Goal: Find specific page/section: Find specific page/section

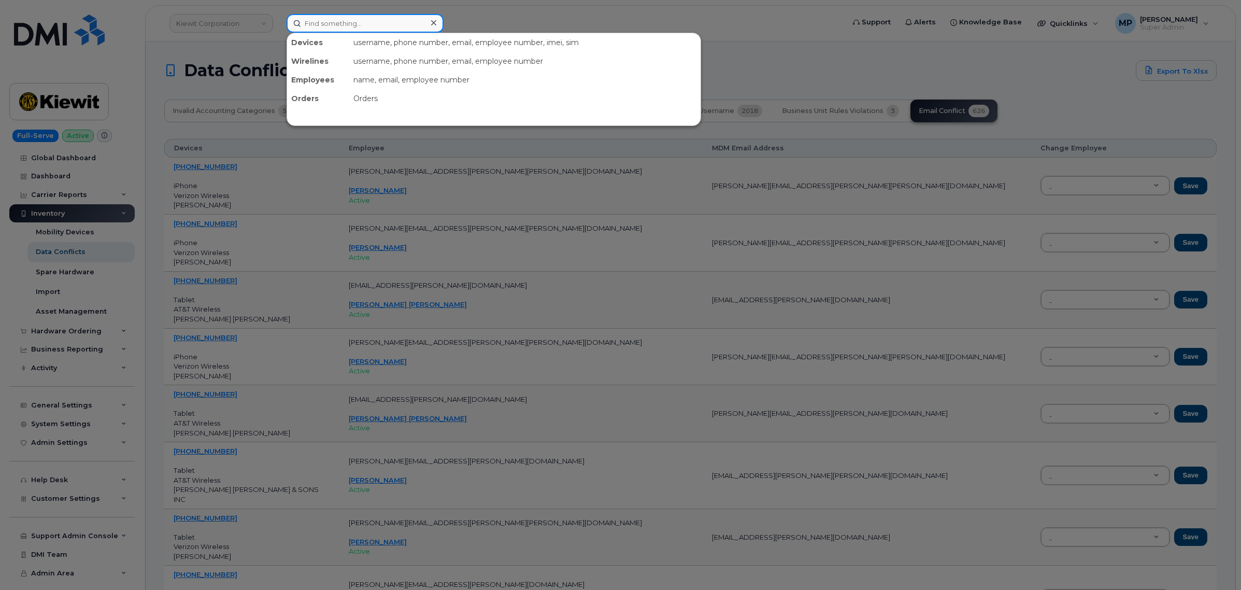
paste input "on terms for computer assets"
type input "on terms for computer assets"
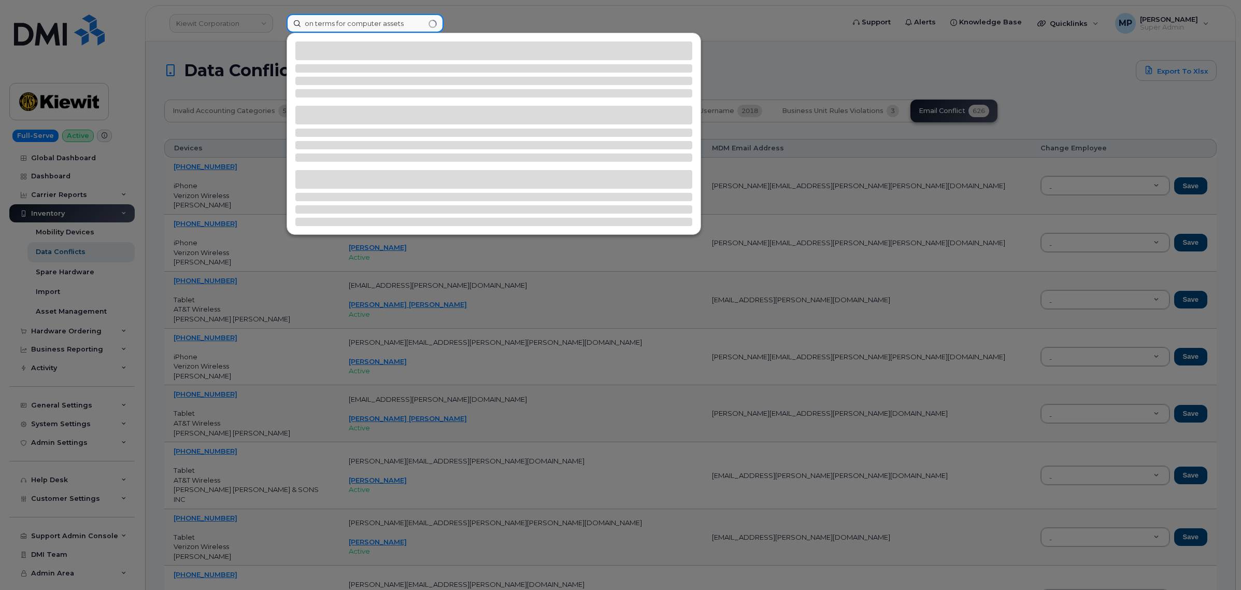
click at [430, 22] on input "on terms for computer assets" at bounding box center [365, 23] width 157 height 19
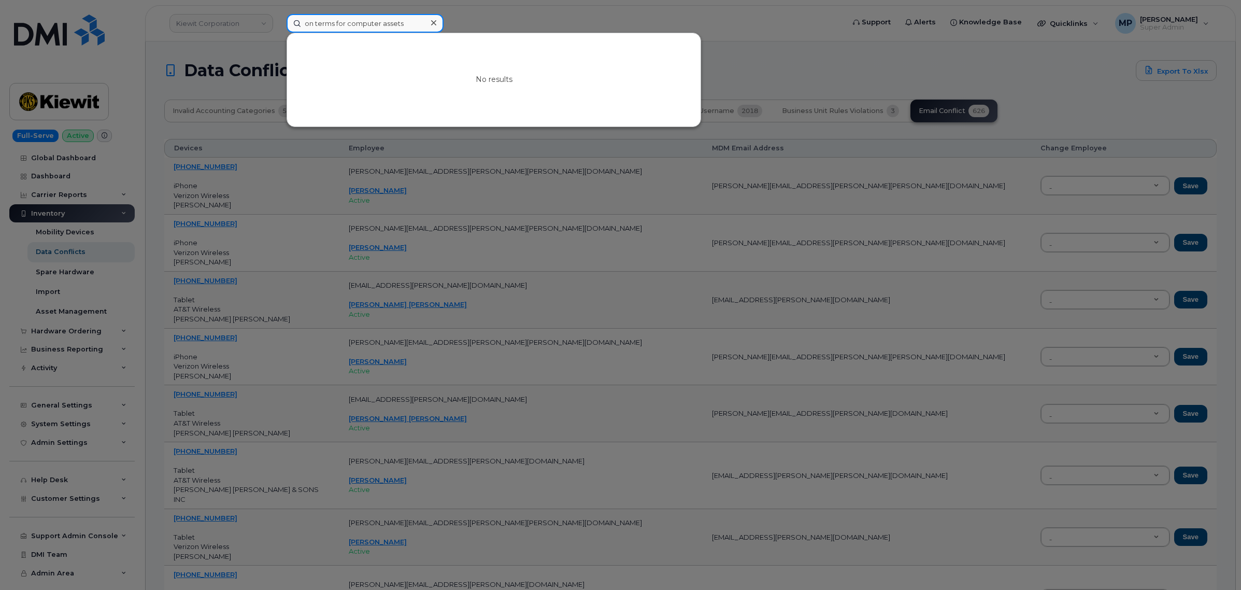
drag, startPoint x: 415, startPoint y: 19, endPoint x: 146, endPoint y: 24, distance: 268.5
click at [278, 22] on div "on terms for computer assets No results" at bounding box center [561, 23] width 567 height 19
paste input "[PERSON_NAME][EMAIL_ADDRESS][PERSON_NAME][DOMAIN_NAME]"
type input "[PERSON_NAME][EMAIL_ADDRESS][PERSON_NAME][DOMAIN_NAME]"
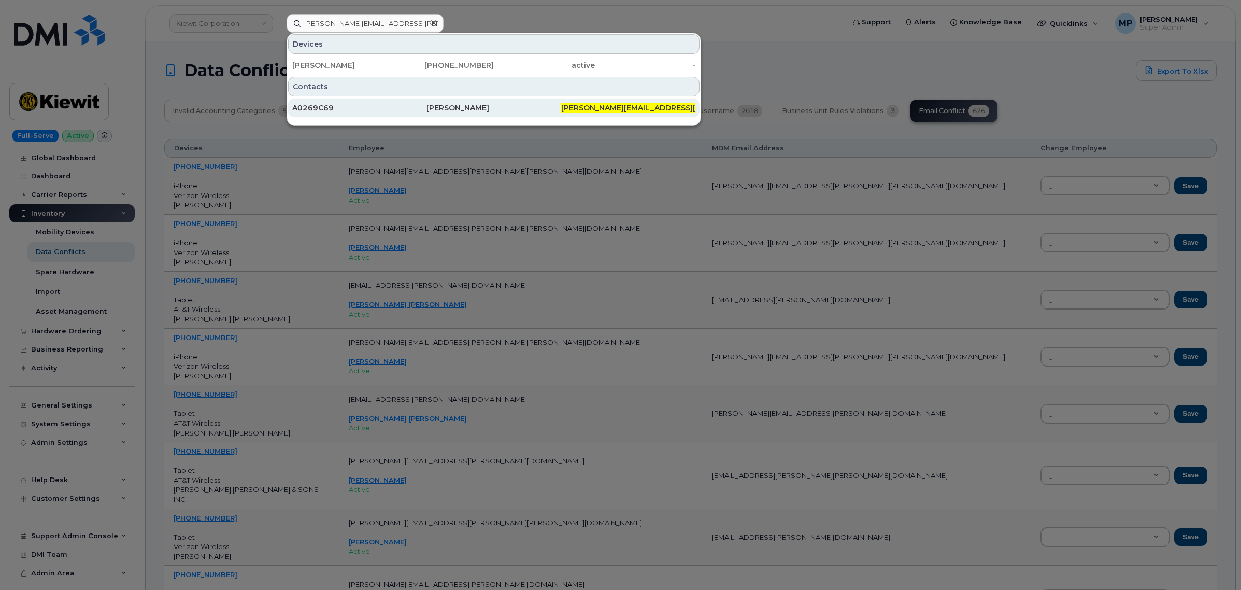
click at [463, 107] on div "[PERSON_NAME]" at bounding box center [494, 108] width 134 height 10
